Goal: Information Seeking & Learning: Learn about a topic

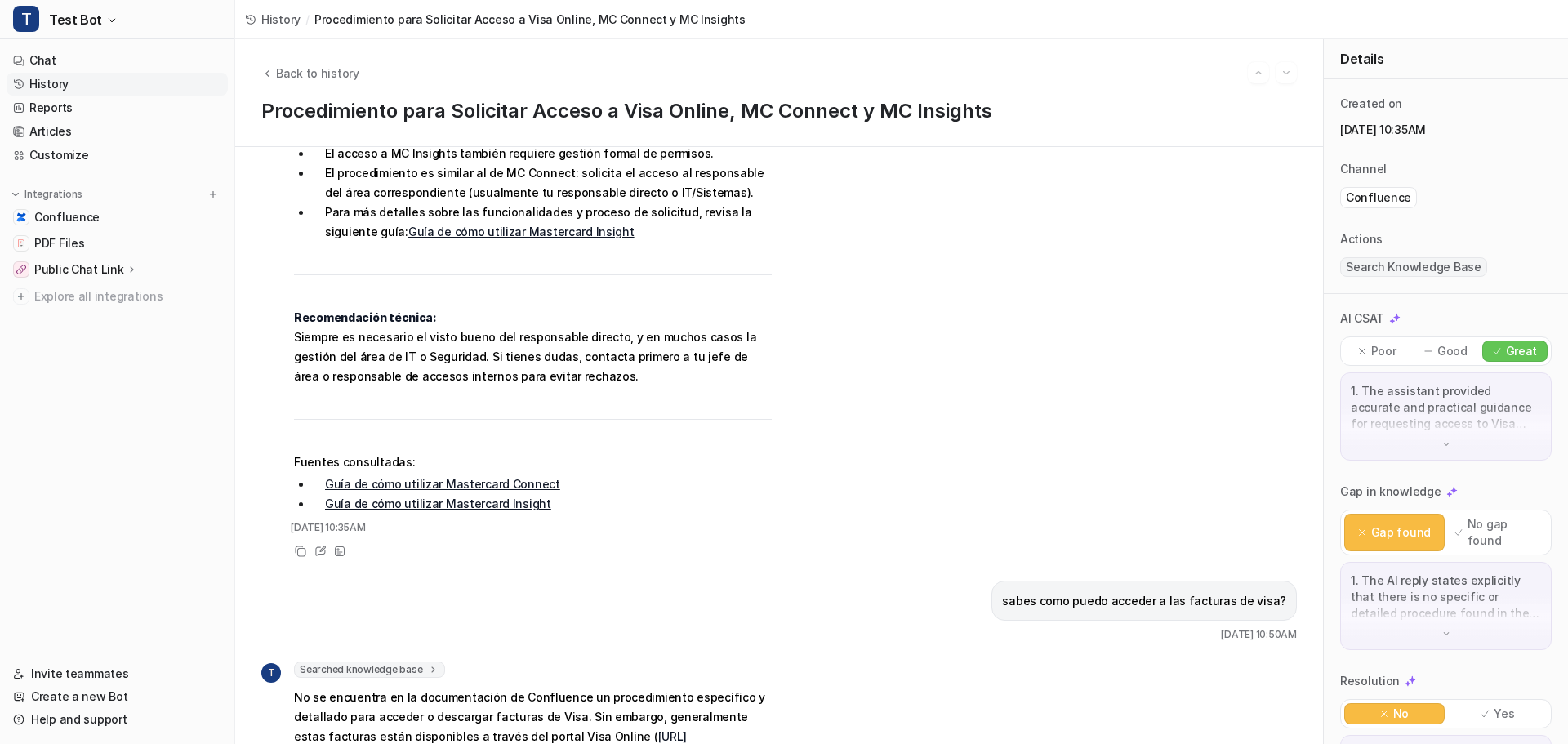
scroll to position [784, 0]
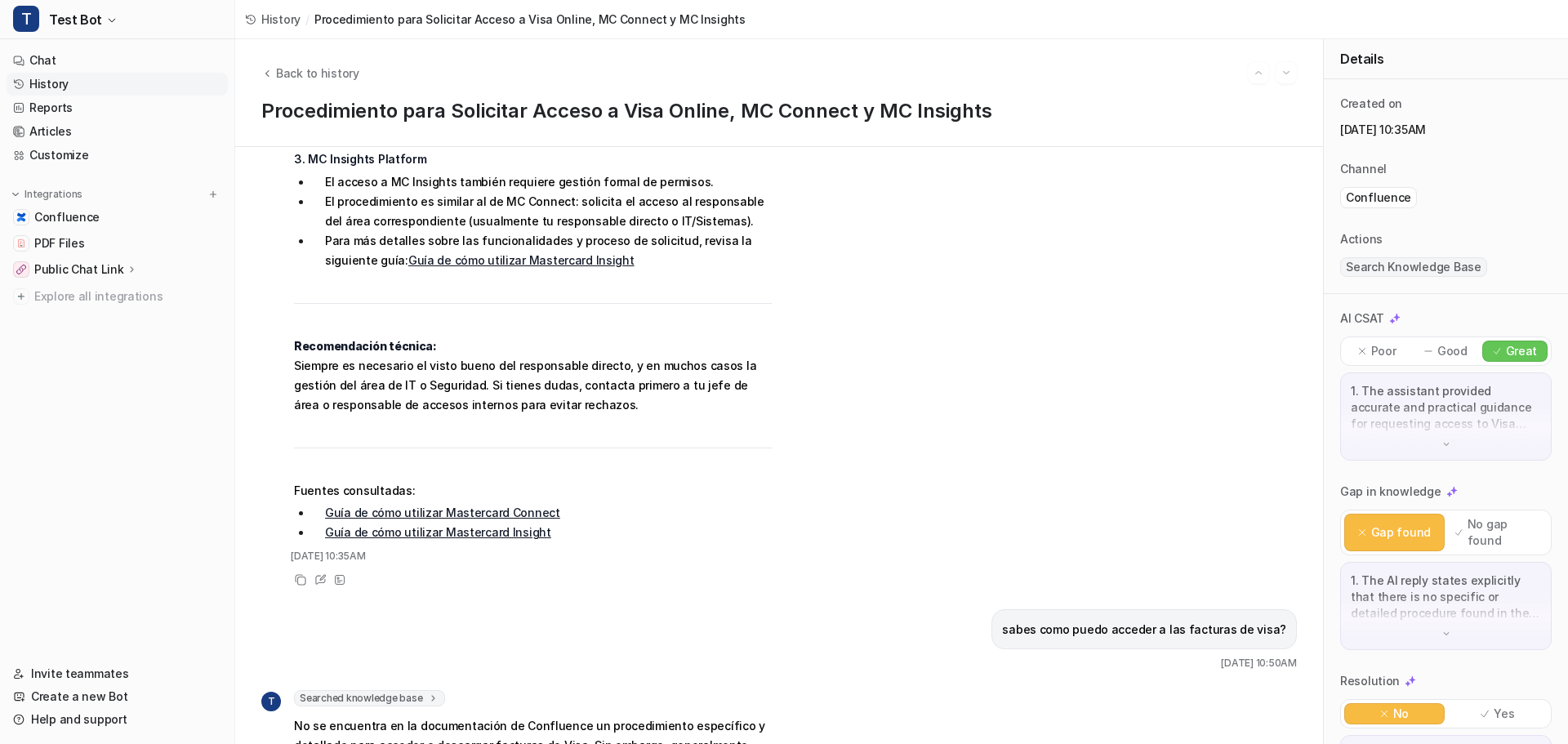
click at [1441, 442] on img at bounding box center [1446, 444] width 11 height 11
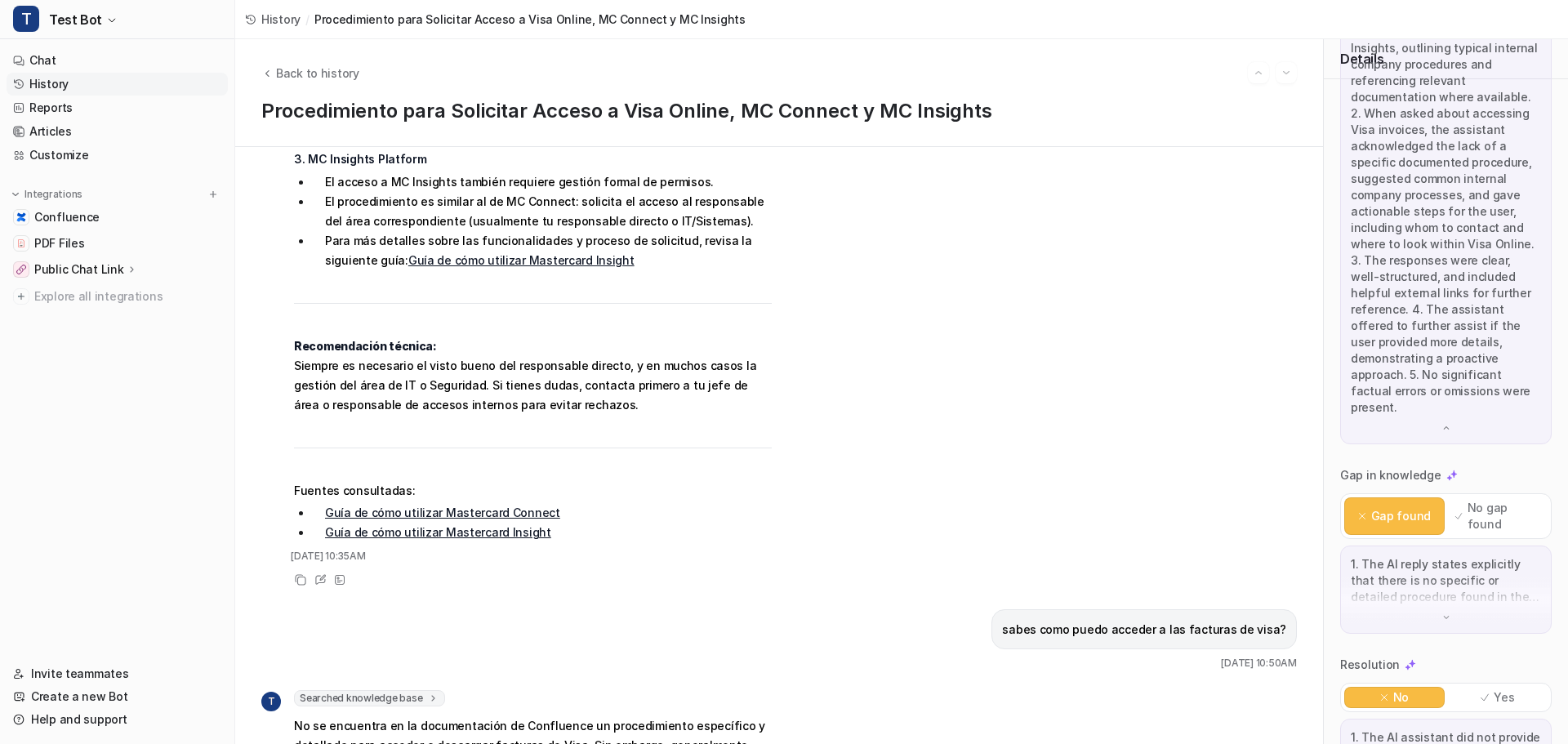
scroll to position [488, 0]
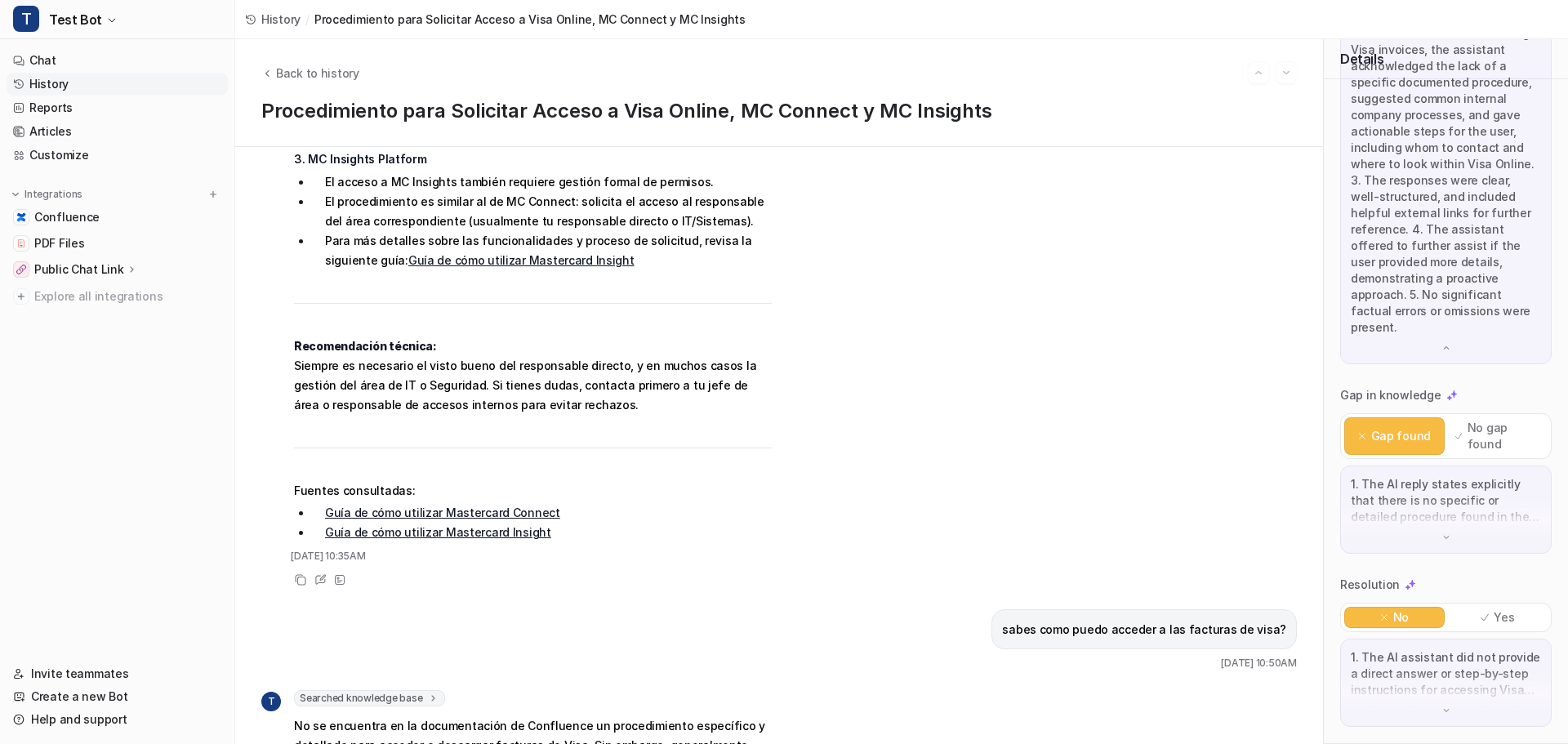
click at [1441, 531] on img at bounding box center [1446, 537] width 11 height 11
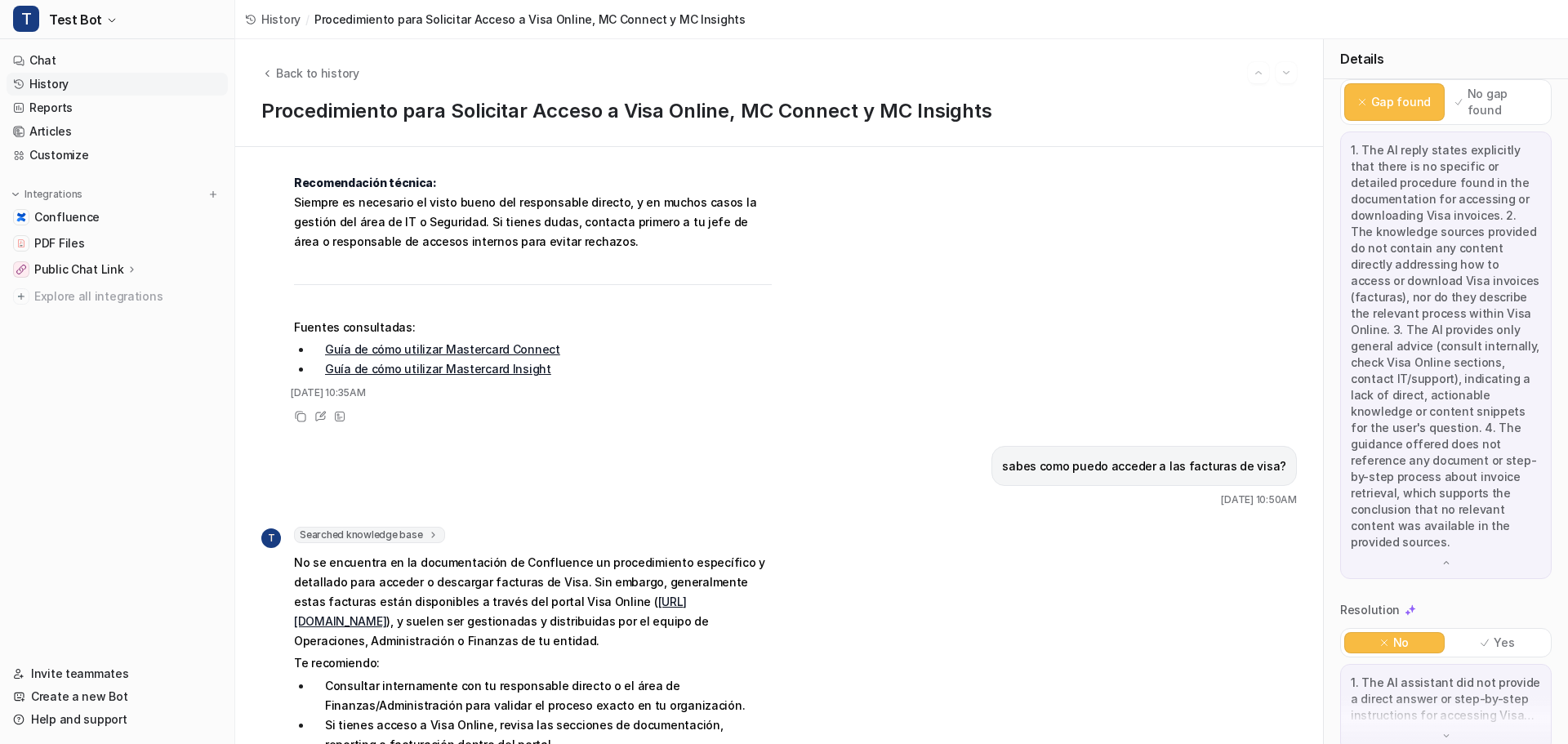
scroll to position [848, 0]
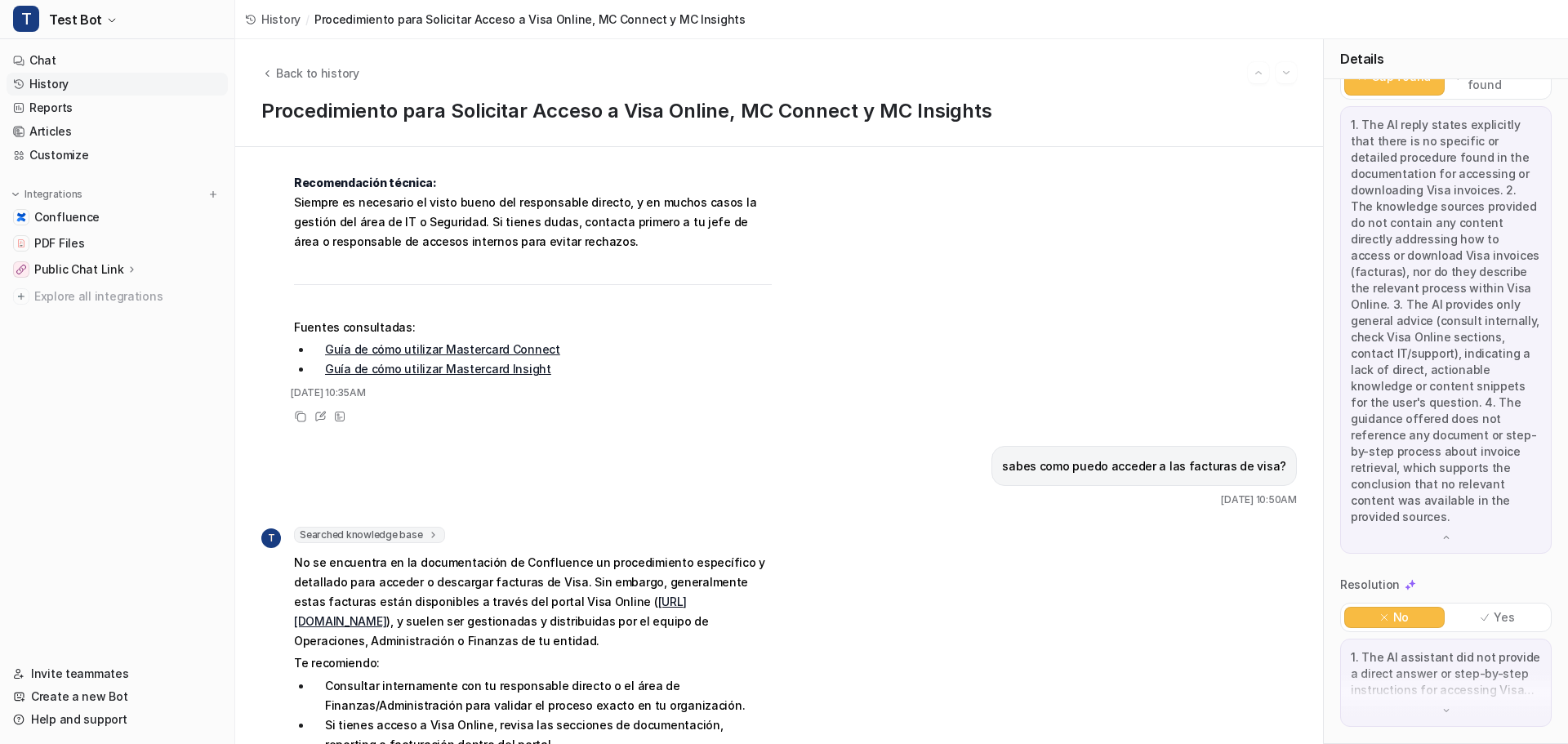
click at [1443, 714] on img at bounding box center [1446, 711] width 11 height 11
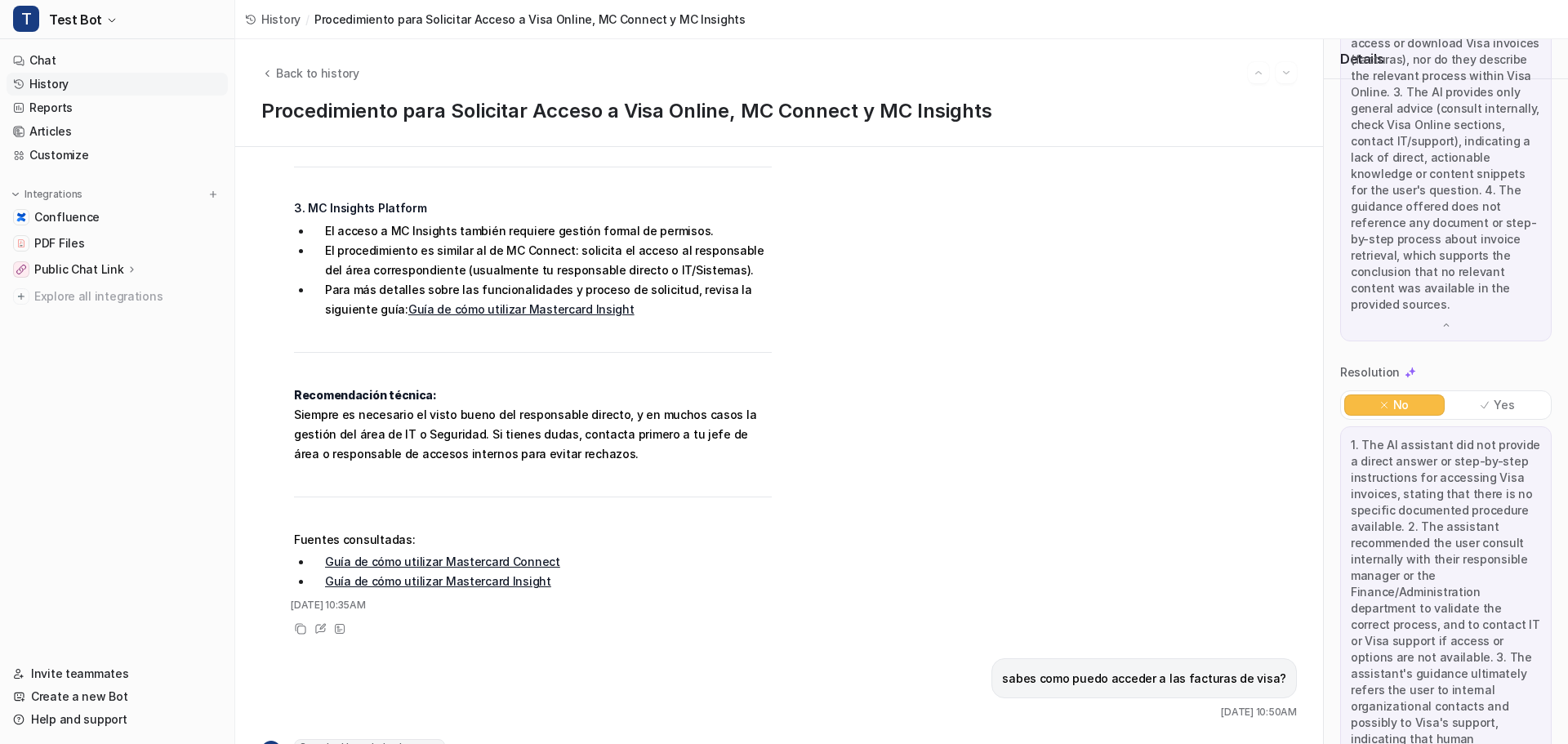
scroll to position [1141, 0]
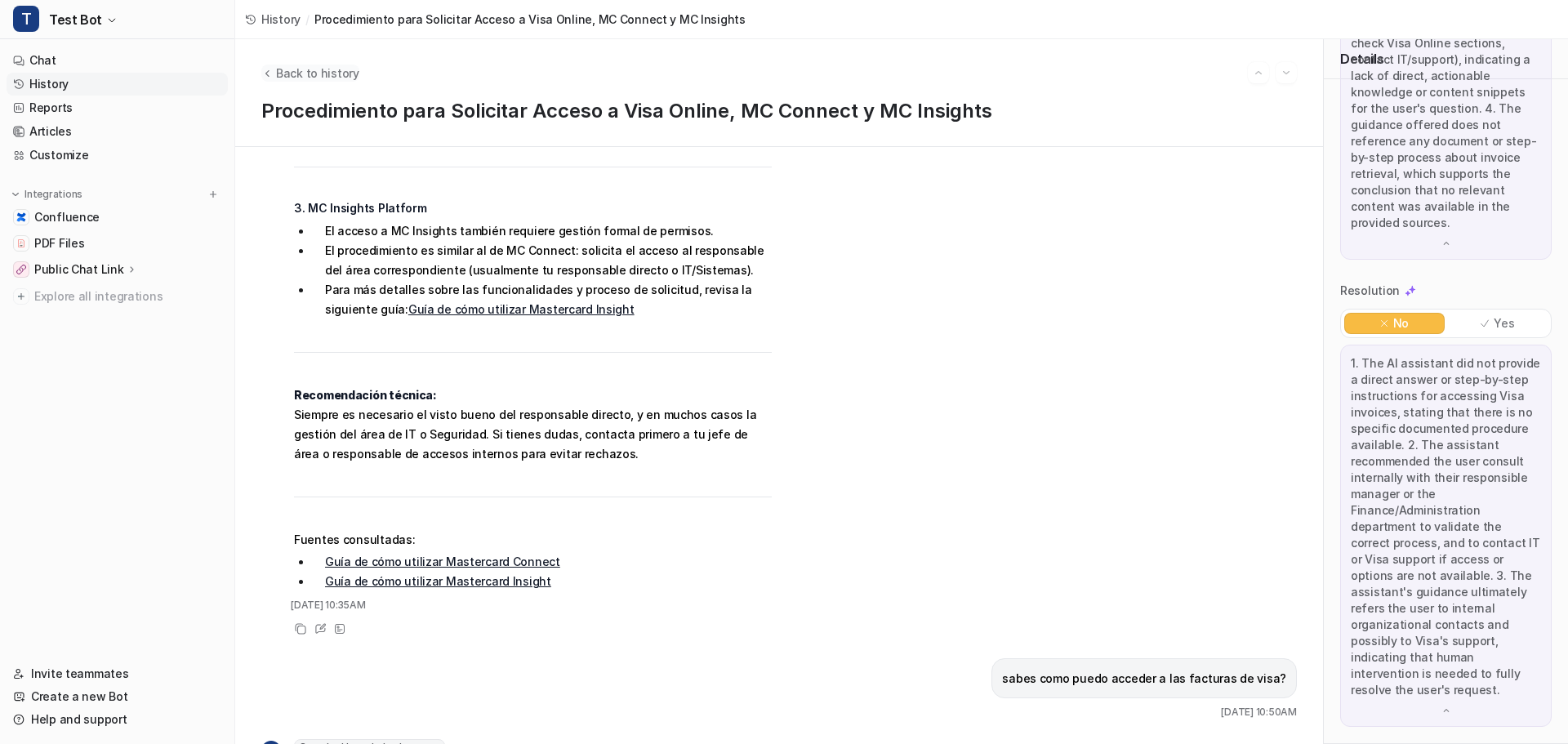
click at [267, 74] on icon "Back to history" at bounding box center [267, 73] width 4 height 7
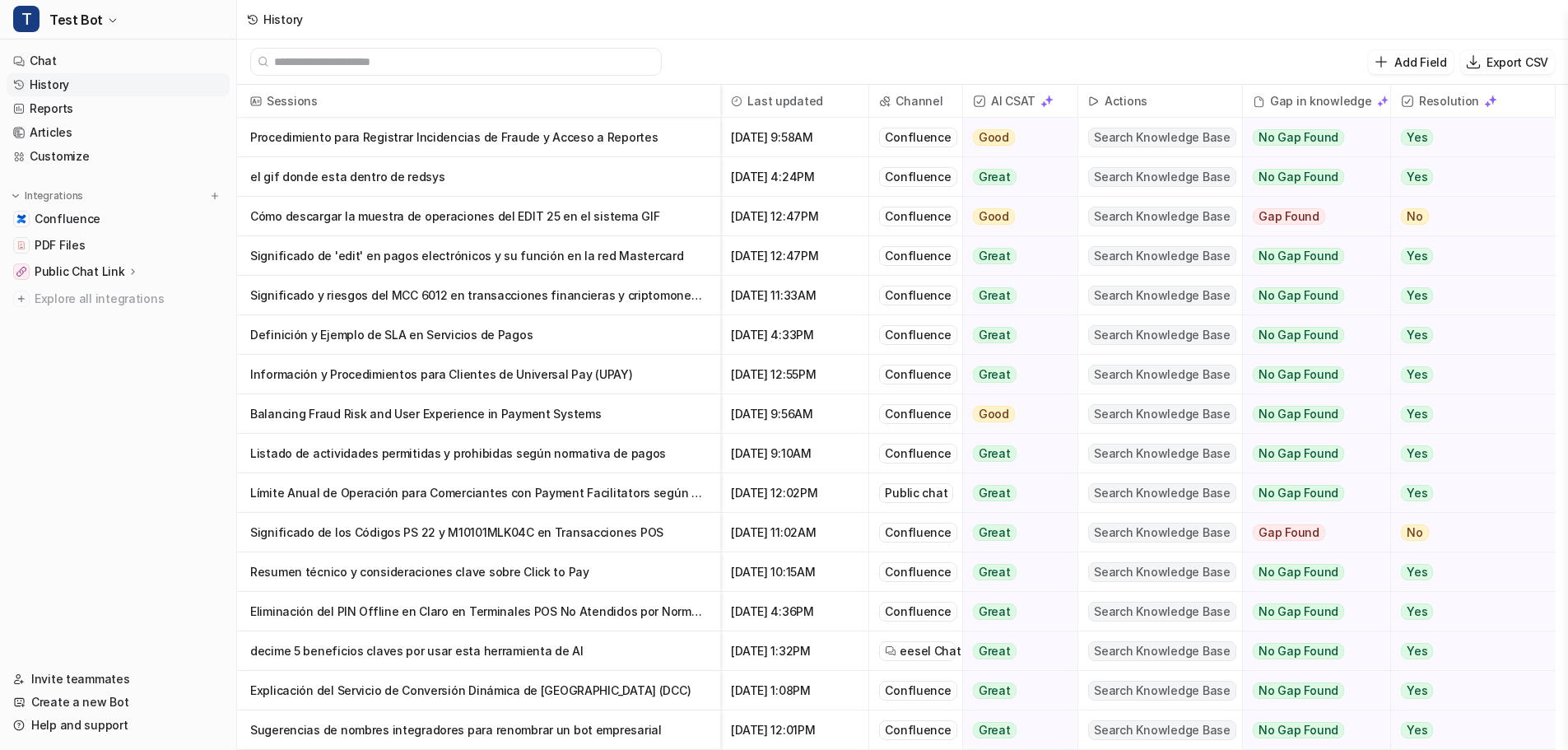
click at [504, 141] on p "Procedimiento para Registrar Incidencias de Fraude y Acceso a Reportes" at bounding box center [478, 137] width 457 height 39
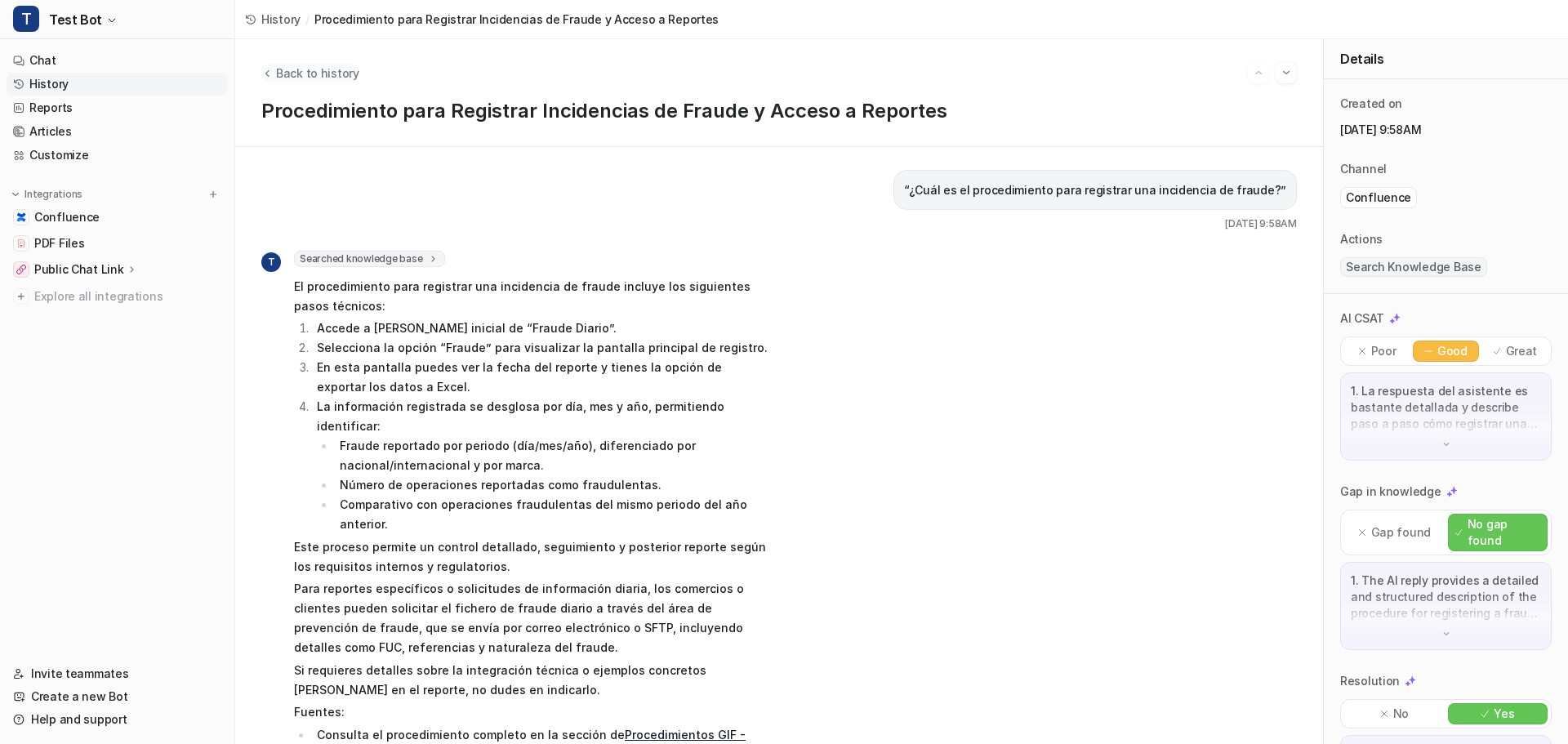
click at [291, 69] on span "Back to history" at bounding box center [317, 73] width 84 height 17
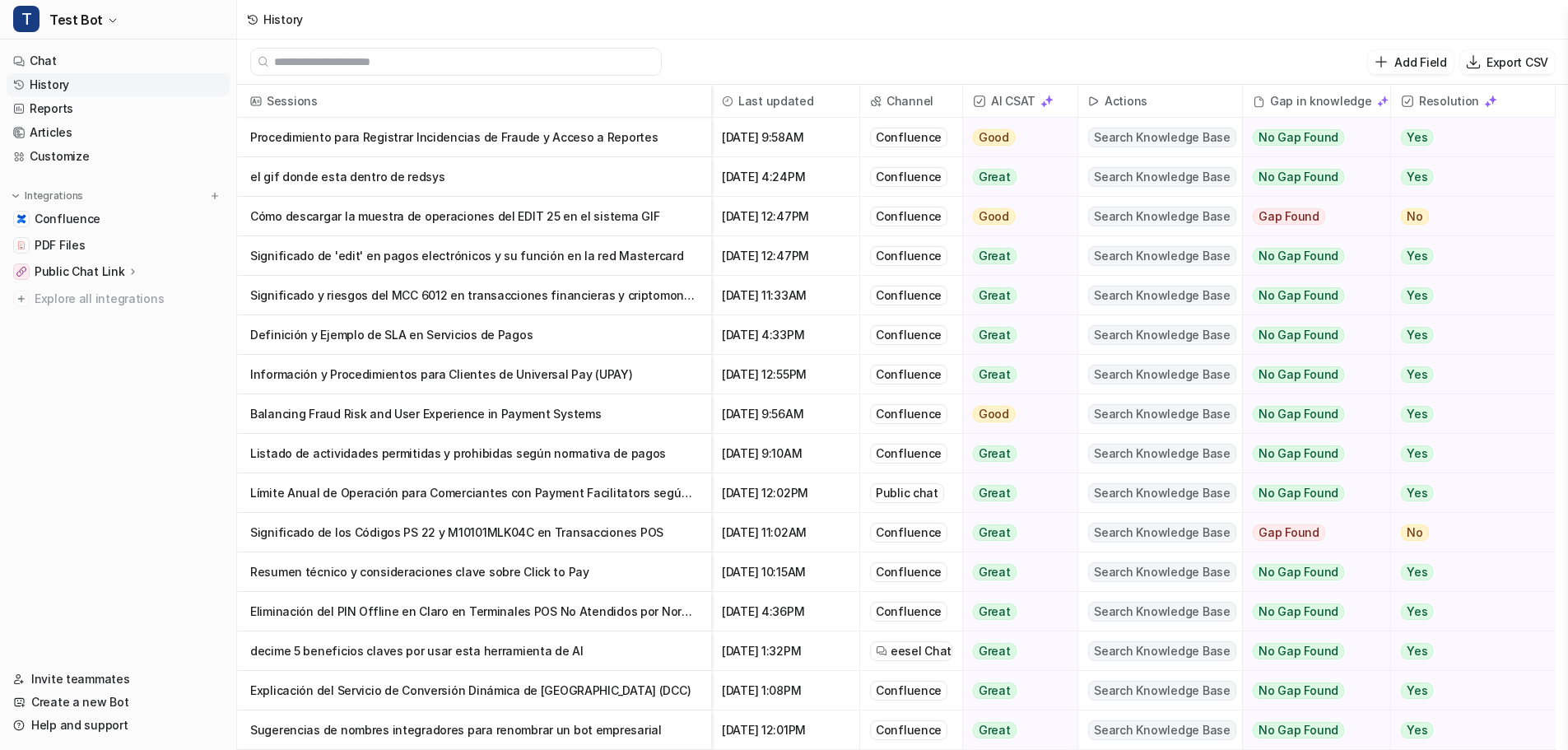
click at [406, 177] on p "el gif donde esta dentro de redsys" at bounding box center [473, 176] width 447 height 39
click at [401, 178] on p "el gif donde esta dentro de redsys" at bounding box center [473, 176] width 447 height 39
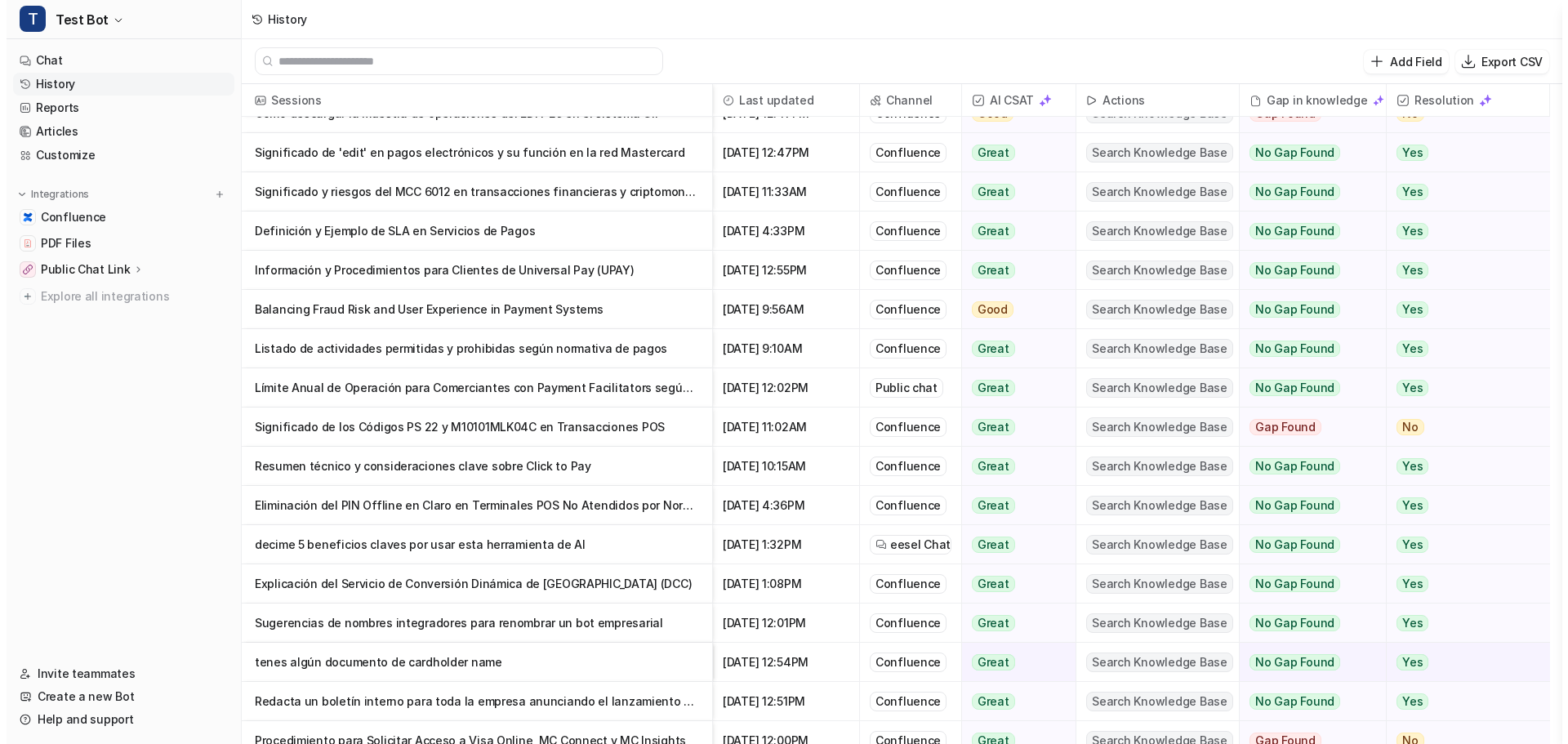
scroll to position [440, 0]
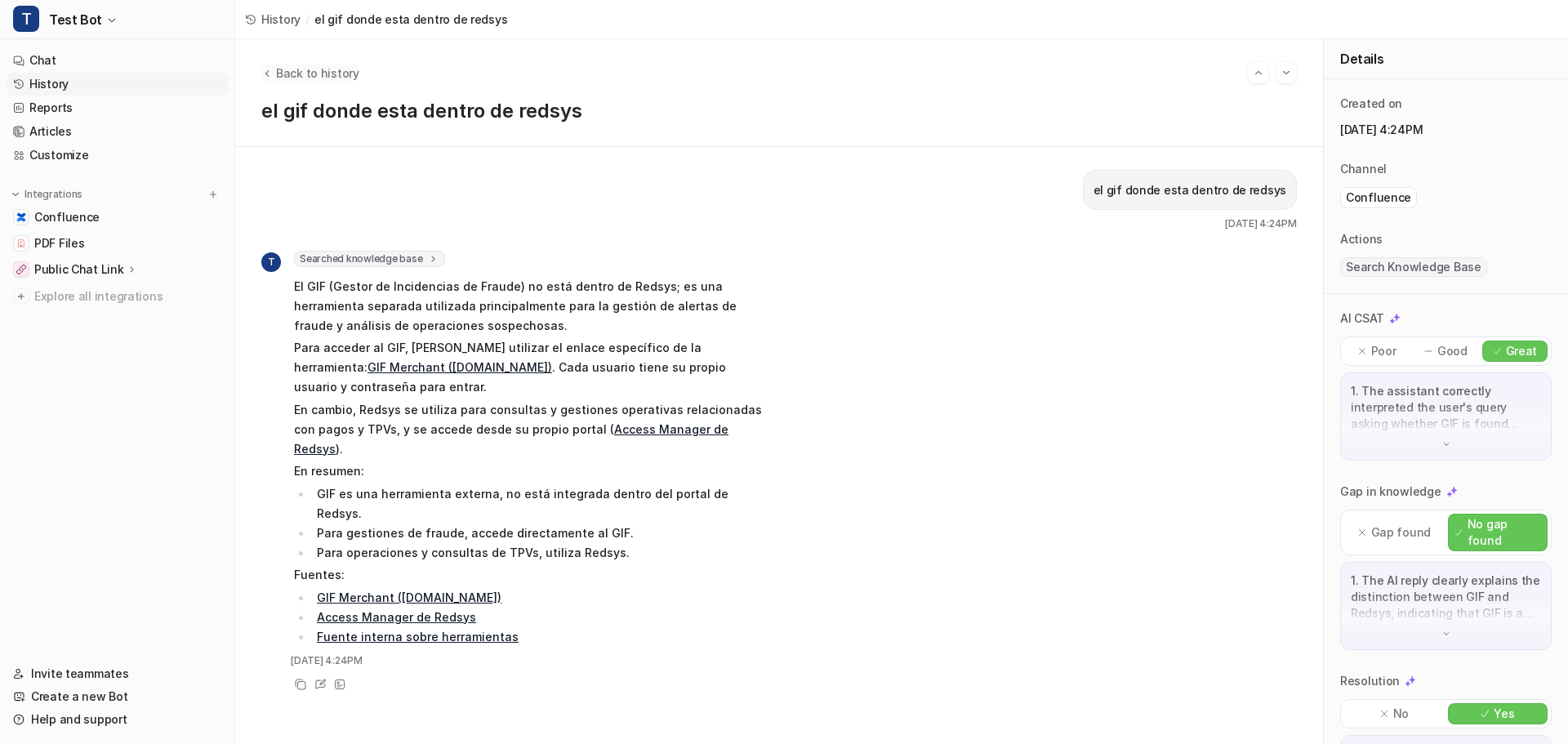
click at [271, 72] on icon "Back to history" at bounding box center [267, 72] width 11 height 12
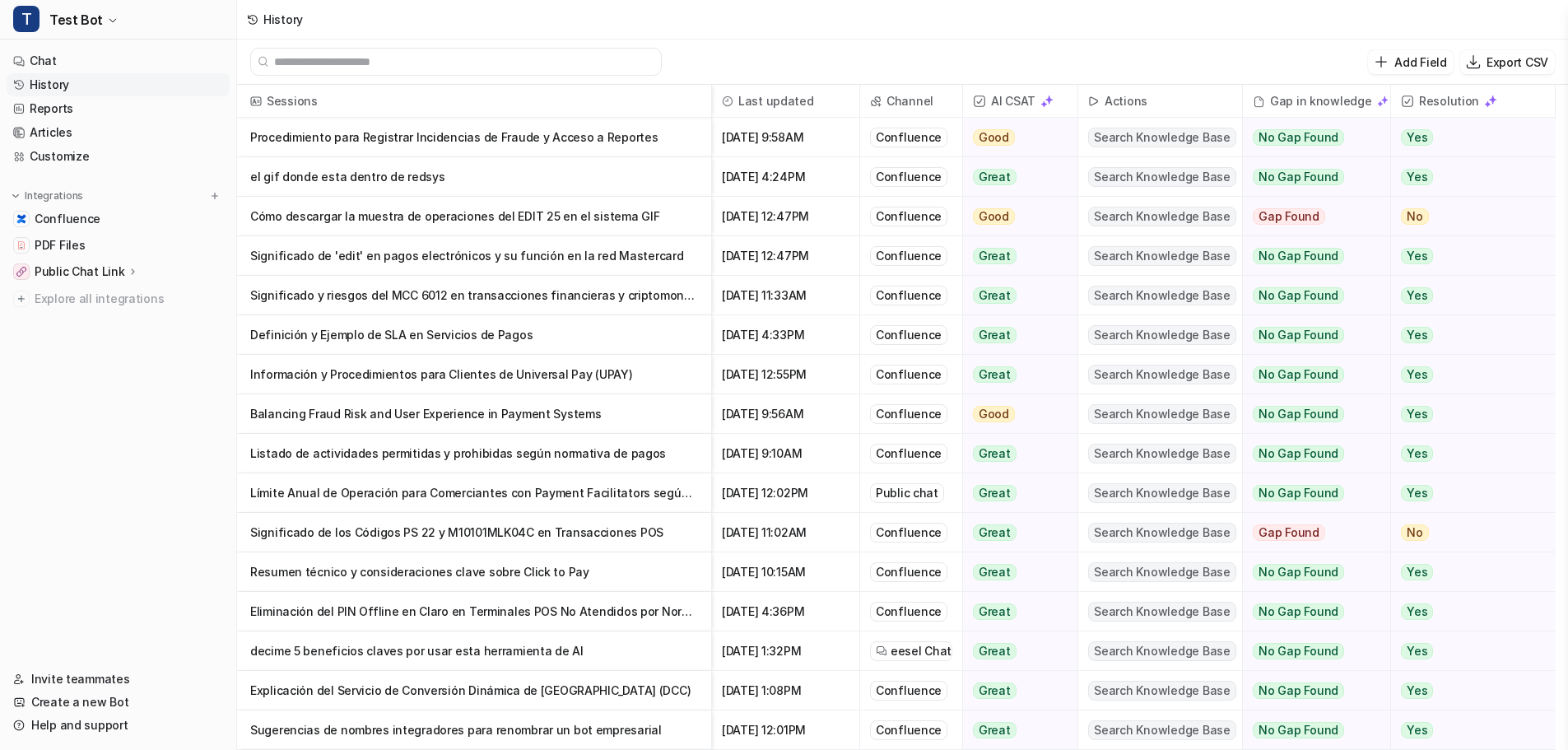
click at [499, 253] on p "Significado de 'edit' en pagos electrónicos y su función en la red Mastercard" at bounding box center [473, 256] width 447 height 39
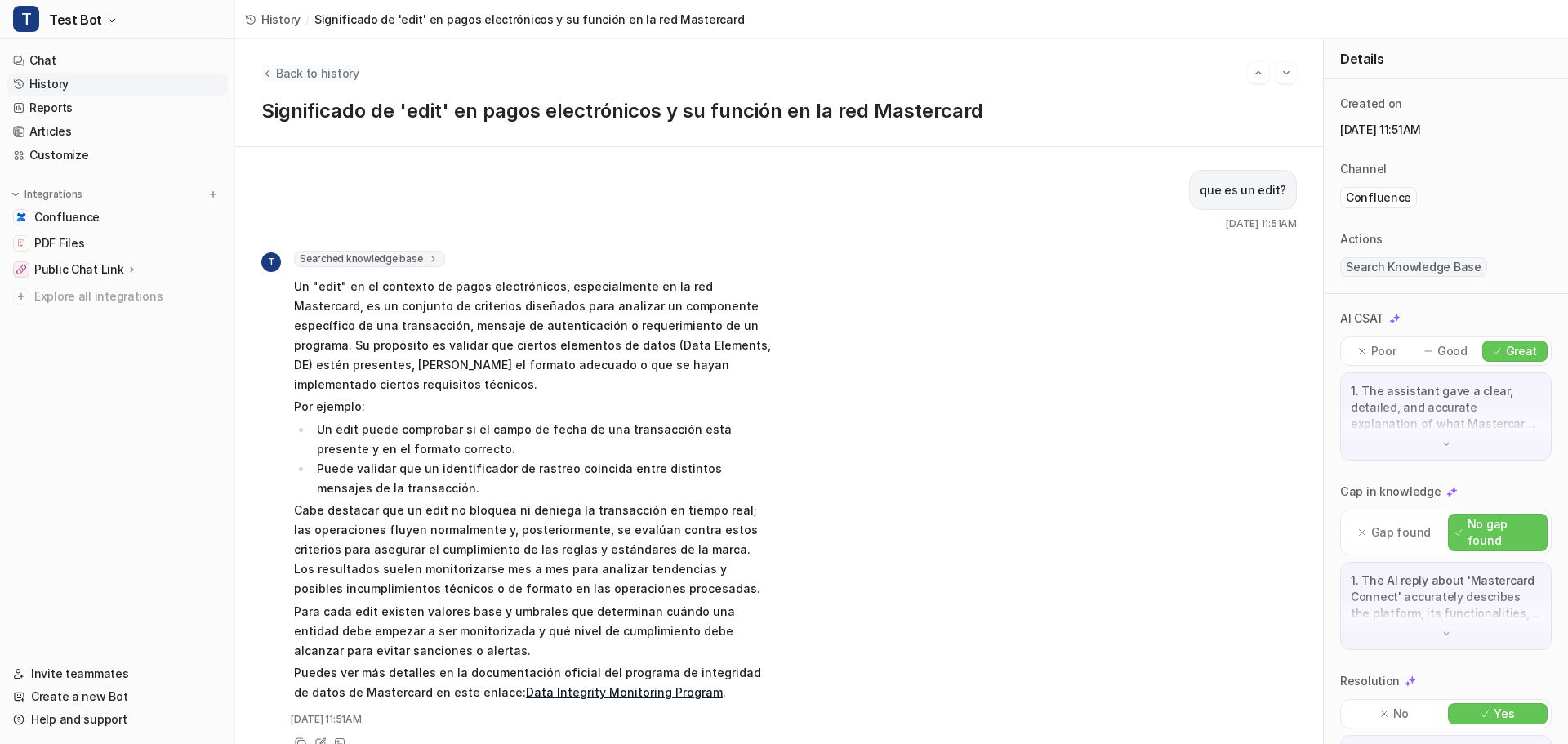
click at [268, 69] on icon "Back to history" at bounding box center [267, 72] width 11 height 12
